Goal: Information Seeking & Learning: Learn about a topic

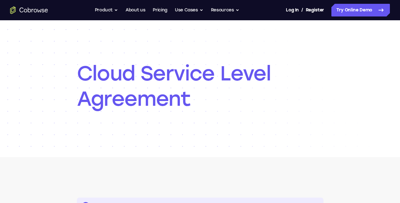
scroll to position [64, 0]
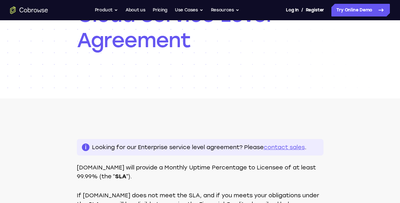
scroll to position [88, 0]
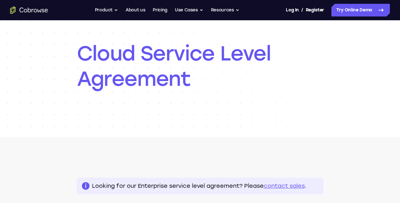
scroll to position [60, 0]
